Goal: Information Seeking & Learning: Stay updated

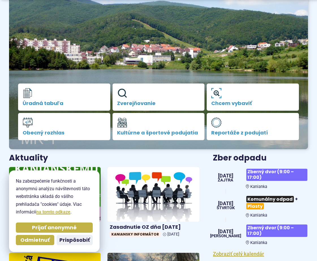
scroll to position [85, 0]
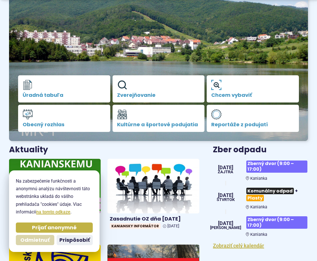
click at [45, 242] on span "Odmietnuť" at bounding box center [34, 240] width 29 height 7
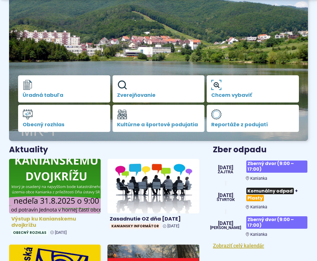
click at [69, 179] on img at bounding box center [55, 186] width 106 height 63
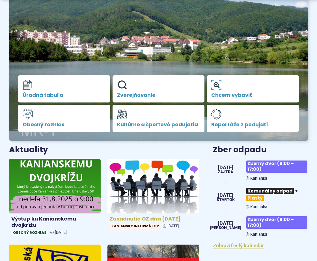
click at [150, 196] on img at bounding box center [154, 186] width 106 height 63
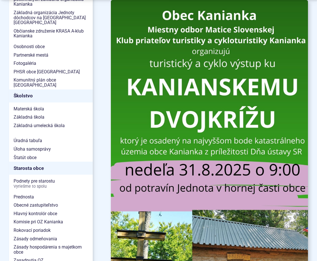
scroll to position [312, 0]
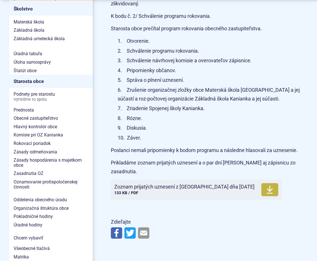
scroll to position [397, 0]
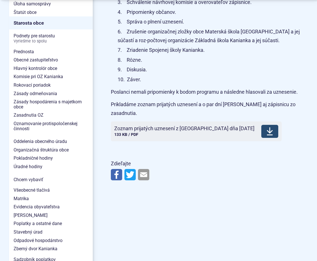
click at [140, 126] on span "Zoznam prijatých uznesení z OZ dňa 26.8.2025" at bounding box center [184, 129] width 140 height 6
